Goal: Task Accomplishment & Management: Manage account settings

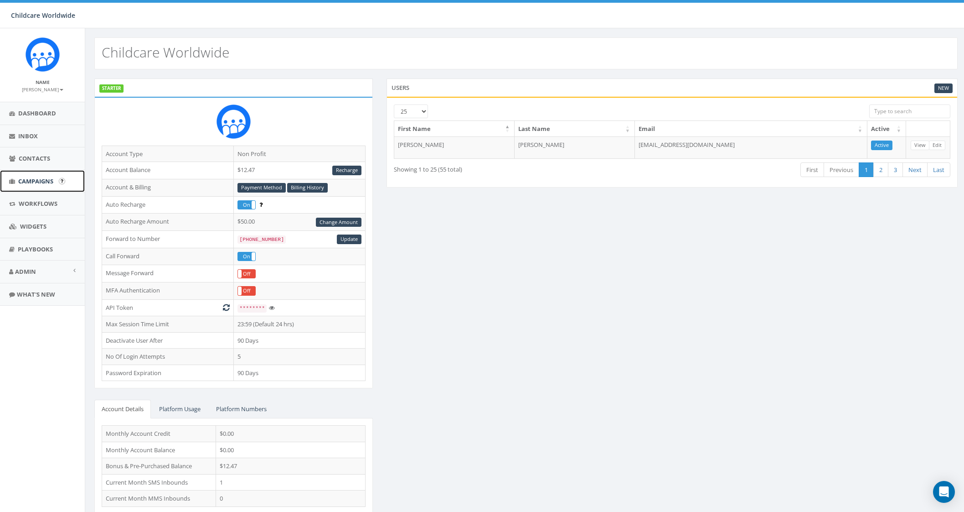
click at [26, 188] on link "Campaigns" at bounding box center [42, 181] width 85 height 22
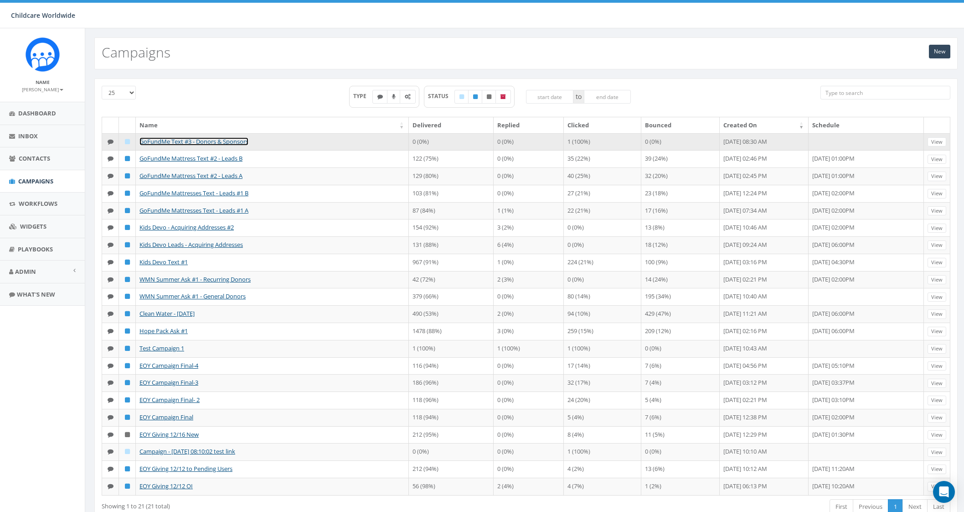
click at [242, 142] on link "GoFundMe Text #3 - Donors & Sponsors" at bounding box center [194, 141] width 109 height 8
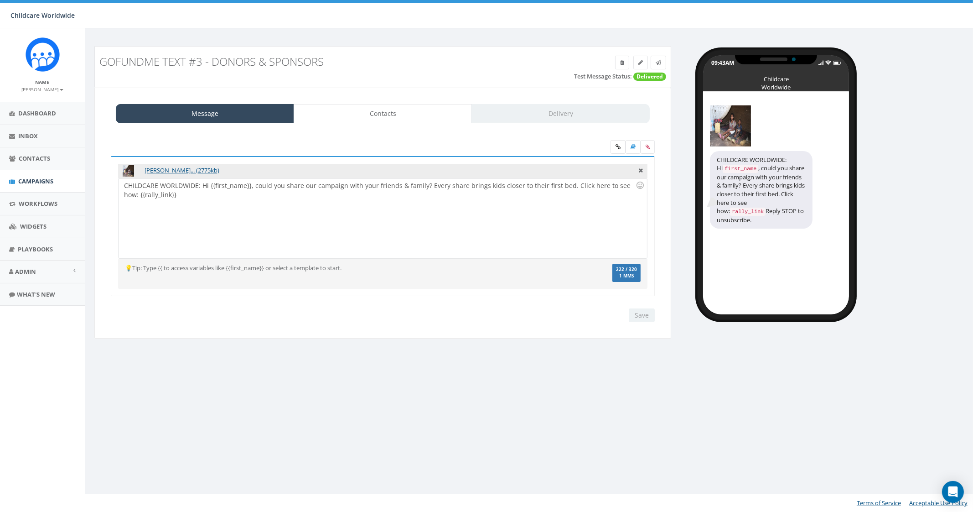
click at [317, 185] on div "CHILDCARE WORLDWIDE: Hi {{first_name}}, could you share our campaign with your …" at bounding box center [383, 218] width 528 height 80
click at [648, 316] on input "Save" at bounding box center [642, 315] width 26 height 14
click at [659, 61] on icon at bounding box center [658, 62] width 5 height 5
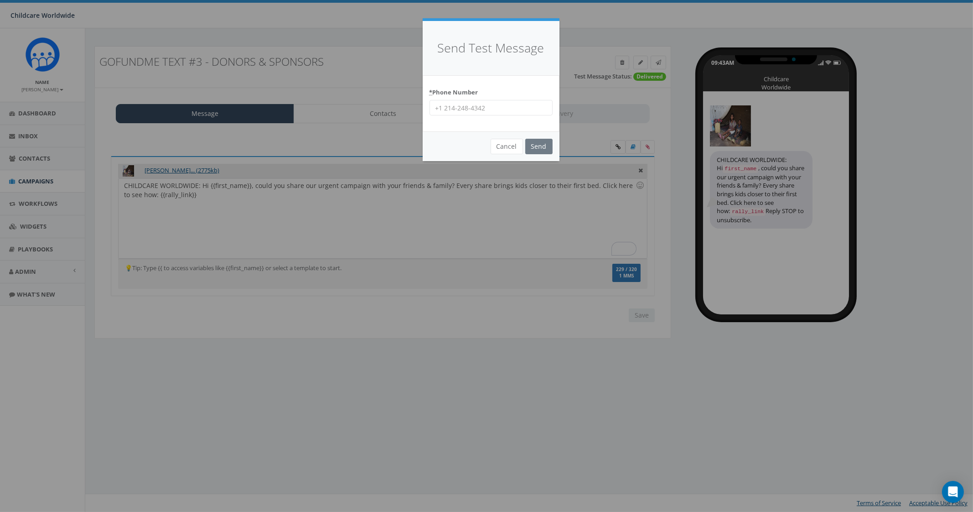
click at [498, 102] on input "* Phone Number" at bounding box center [491, 108] width 123 height 16
type input "2066172151"
drag, startPoint x: 529, startPoint y: 110, endPoint x: 389, endPoint y: 104, distance: 139.7
click at [389, 104] on div "Send Test Message * Phone Number 2066172151 Cancel Send Loading..." at bounding box center [486, 256] width 973 height 512
click at [486, 114] on input "* Phone Number" at bounding box center [491, 108] width 123 height 16
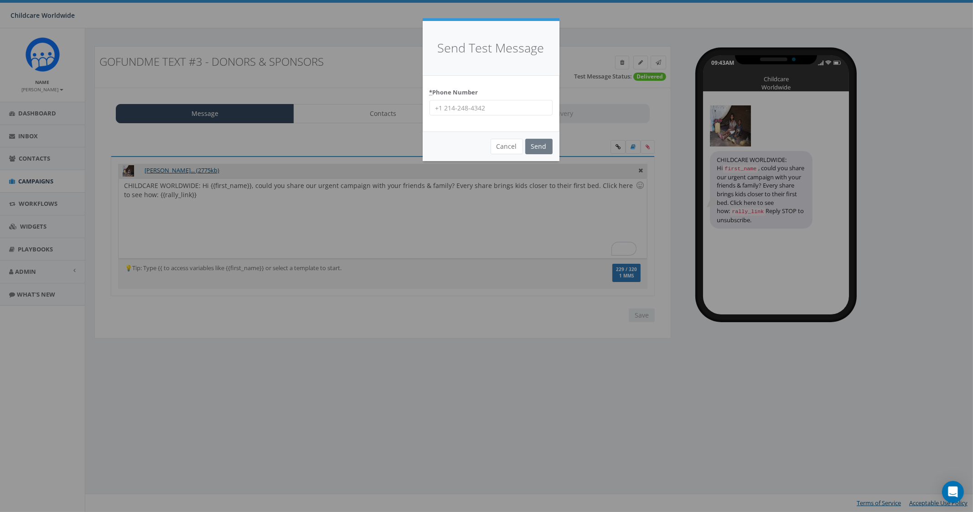
type input "9035307951"
click at [539, 144] on input "Send" at bounding box center [538, 147] width 27 height 16
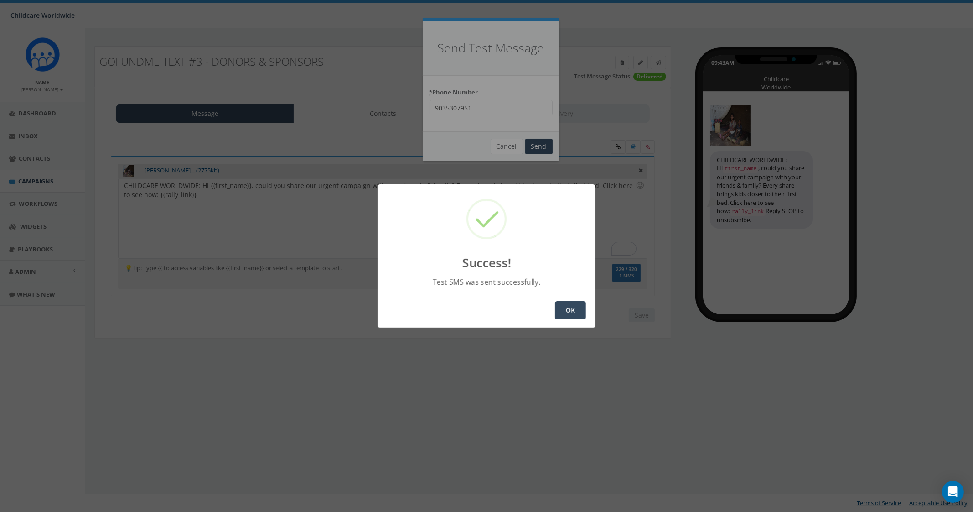
click at [563, 311] on button "OK" at bounding box center [570, 310] width 31 height 18
